Goal: Information Seeking & Learning: Find specific fact

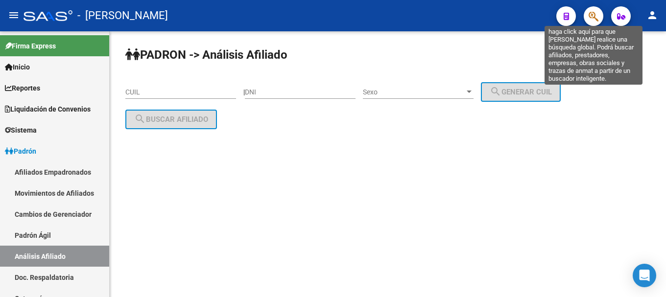
click at [598, 17] on icon "button" at bounding box center [594, 16] width 10 height 11
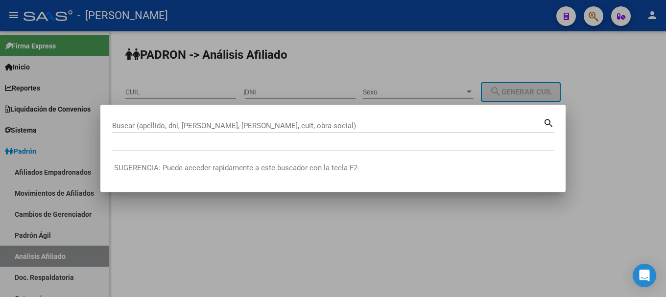
paste input "27416618637"
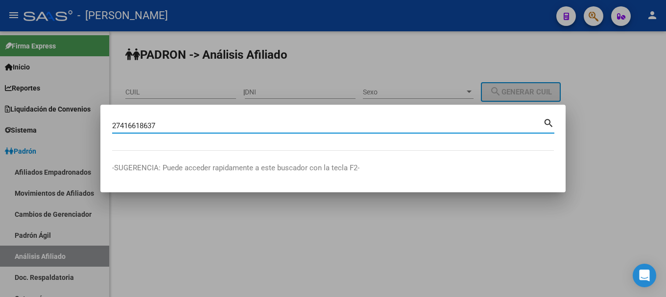
type input "27416618637"
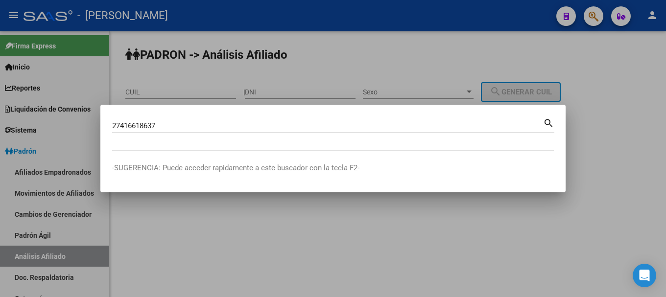
click at [217, 133] on div "27416618637 Buscar (apellido, dni, cuil, [PERSON_NAME], cuit, obra social)" at bounding box center [327, 126] width 431 height 15
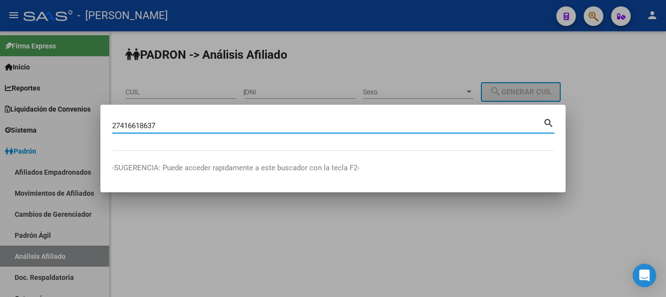
click at [218, 128] on input "27416618637" at bounding box center [327, 125] width 431 height 9
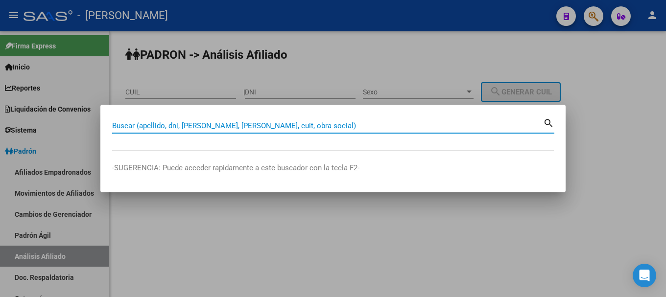
click at [308, 50] on div at bounding box center [333, 148] width 666 height 297
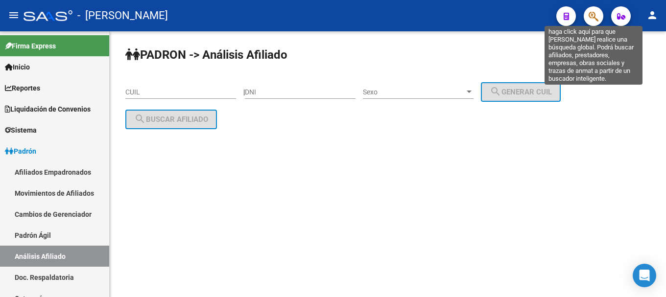
click at [597, 13] on icon "button" at bounding box center [594, 16] width 10 height 11
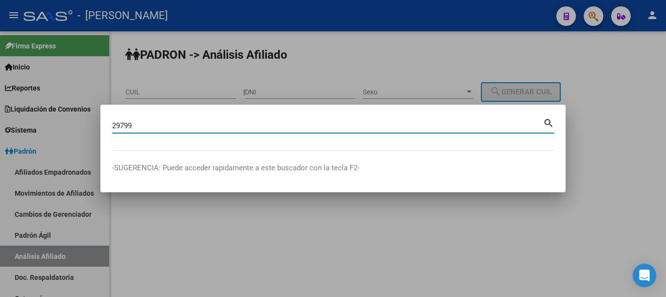
click at [319, 127] on input "29799" at bounding box center [327, 125] width 431 height 9
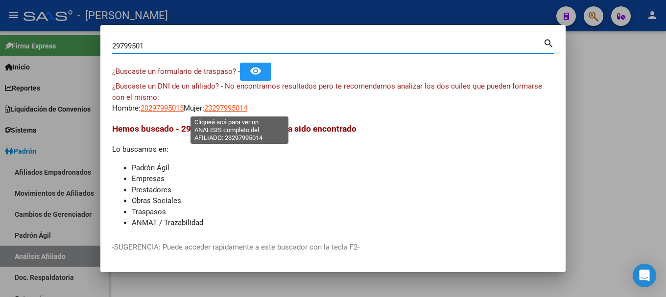
click at [247, 107] on span "23297995014" at bounding box center [225, 108] width 43 height 9
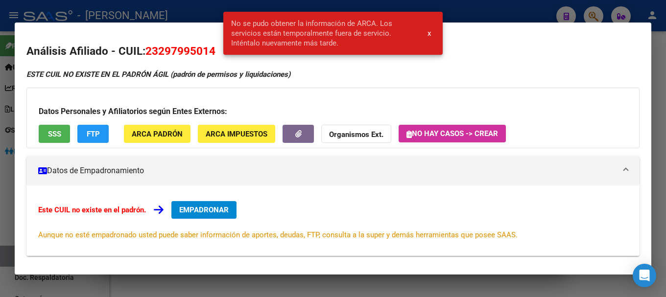
click at [194, 17] on div at bounding box center [333, 148] width 666 height 297
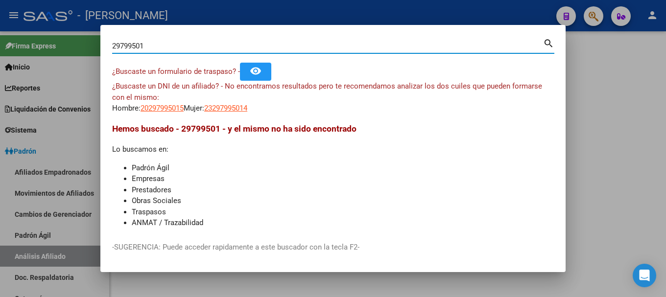
click at [112, 46] on input "29799501" at bounding box center [327, 46] width 431 height 9
type input "23297995014"
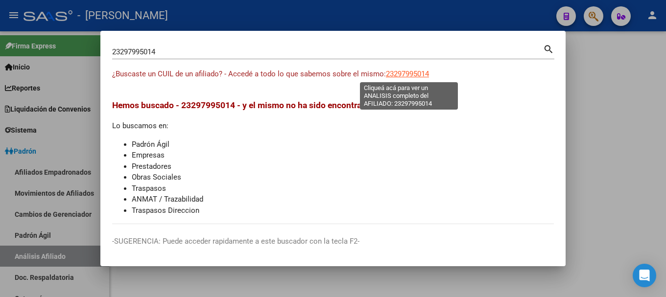
click at [414, 74] on span "23297995014" at bounding box center [407, 74] width 43 height 9
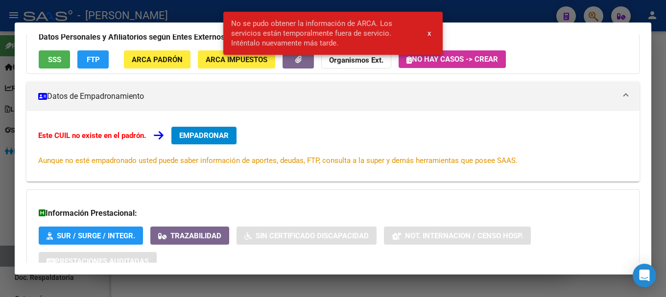
scroll to position [147, 0]
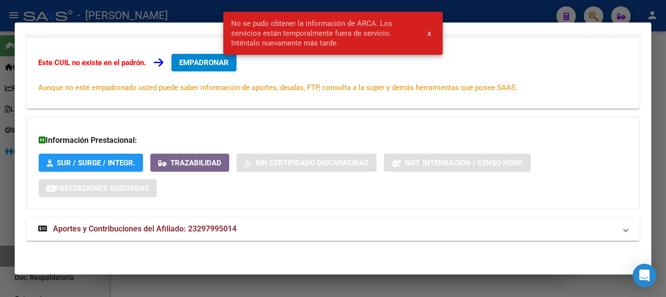
click at [275, 226] on mat-panel-title "Aportes y Contribuciones del Afiliado: 23297995014" at bounding box center [327, 229] width 578 height 12
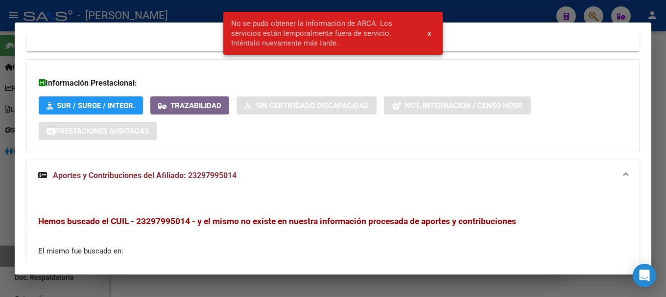
click at [286, 183] on mat-expansion-panel-header "Aportes y Contribuciones del Afiliado: 23297995014" at bounding box center [332, 175] width 613 height 31
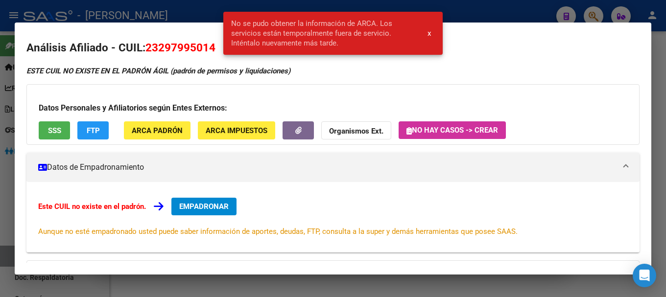
scroll to position [0, 0]
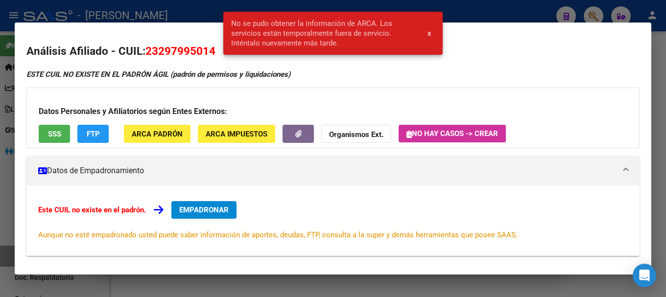
click at [182, 48] on span "23297995014" at bounding box center [180, 51] width 70 height 13
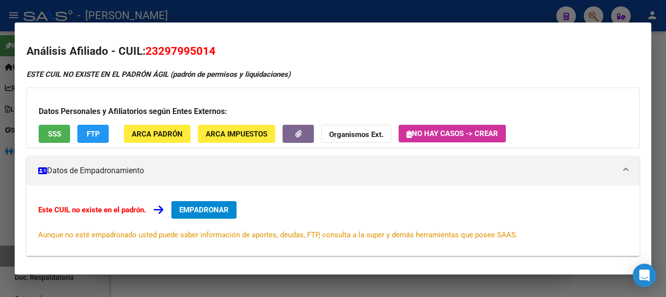
copy span "23297995014"
click at [307, 17] on div at bounding box center [333, 148] width 666 height 297
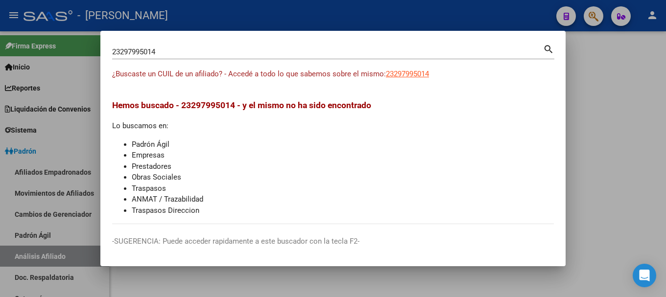
click at [307, 17] on div at bounding box center [333, 148] width 666 height 297
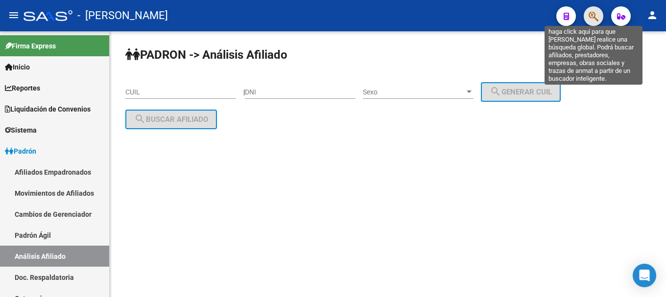
click at [593, 18] on icon "button" at bounding box center [594, 16] width 10 height 11
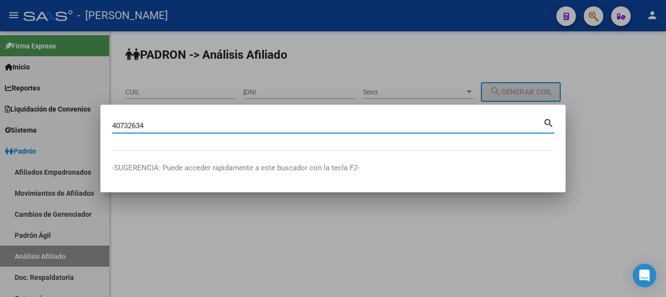
type input "40732634"
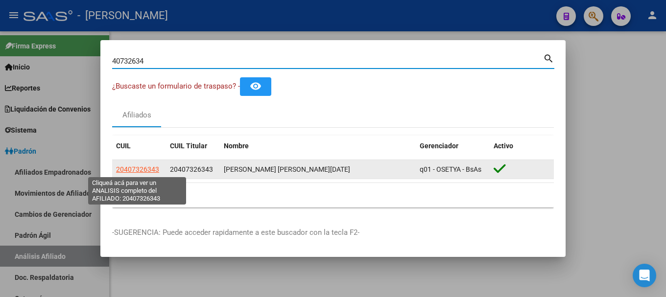
click at [125, 171] on span "20407326343" at bounding box center [137, 170] width 43 height 8
type textarea "20407326343"
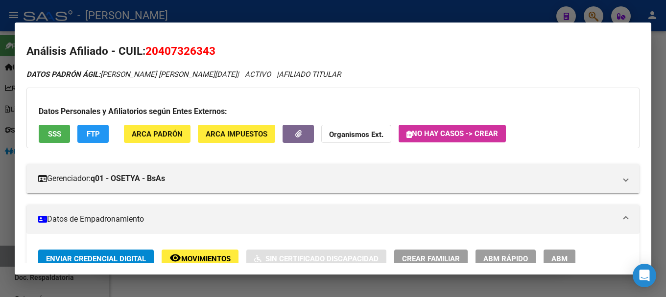
click at [185, 51] on span "20407326343" at bounding box center [180, 51] width 70 height 13
copy span "20407326343"
